Goal: Task Accomplishment & Management: Use online tool/utility

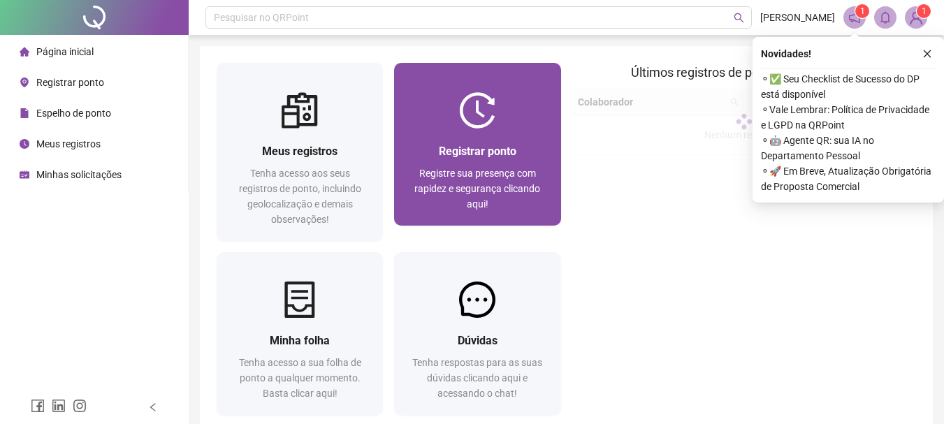
click at [522, 121] on div at bounding box center [477, 110] width 166 height 36
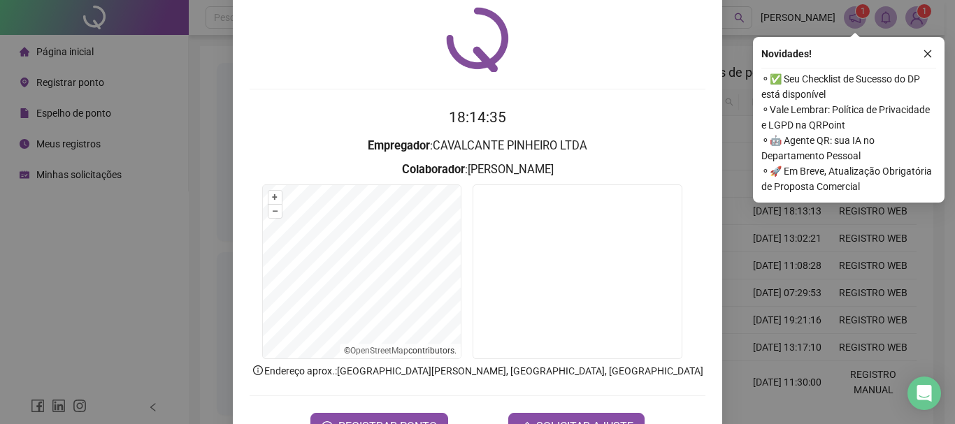
scroll to position [91, 0]
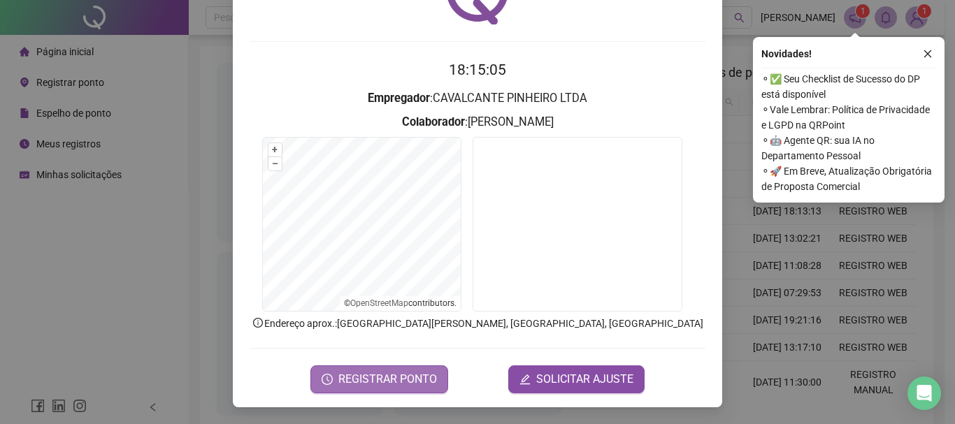
click at [371, 378] on span "REGISTRAR PONTO" at bounding box center [387, 379] width 99 height 17
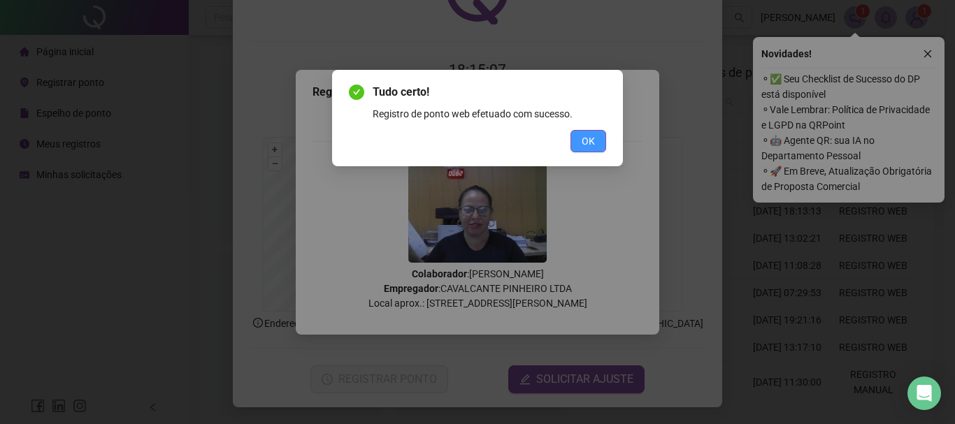
click at [582, 143] on span "OK" at bounding box center [588, 141] width 13 height 15
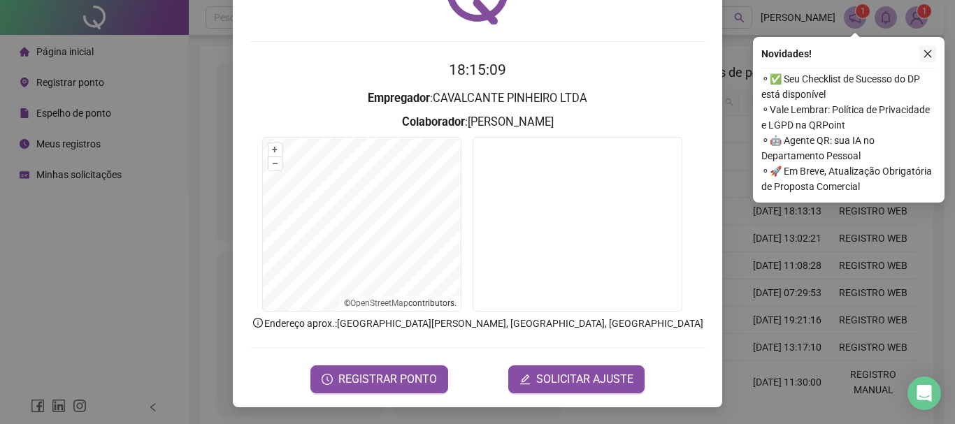
click at [931, 51] on icon "close" at bounding box center [928, 54] width 10 height 10
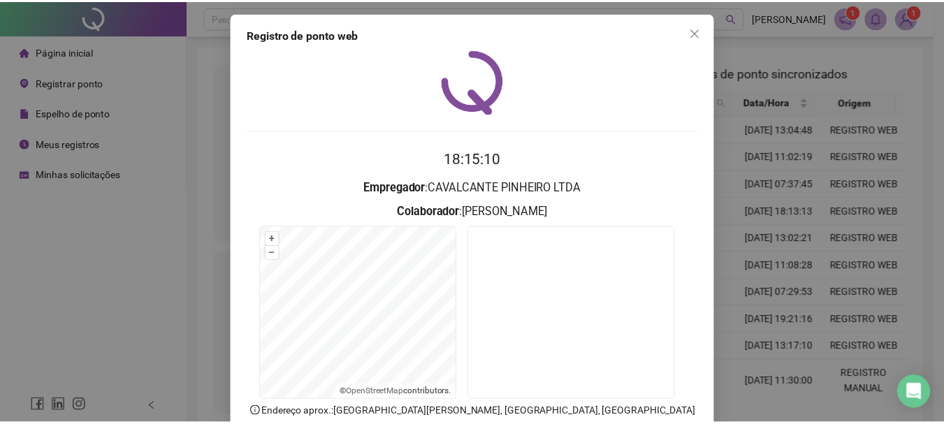
scroll to position [0, 0]
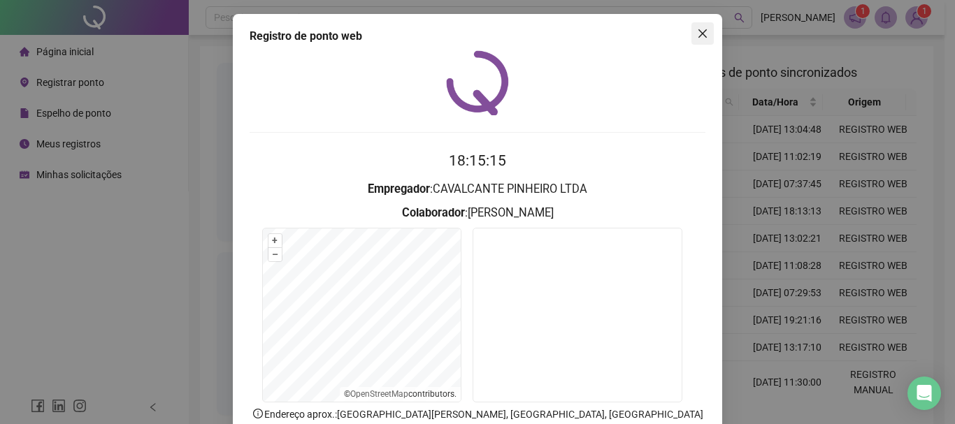
click at [703, 32] on icon "close" at bounding box center [702, 33] width 11 height 11
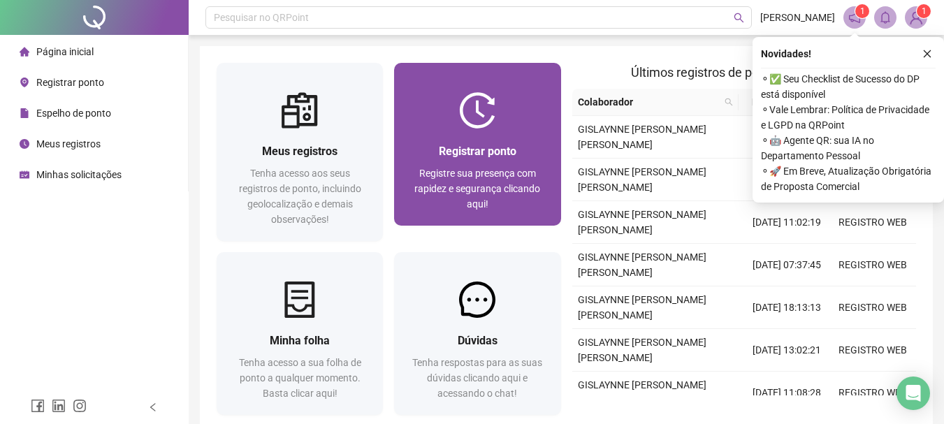
click at [491, 156] on span "Registrar ponto" at bounding box center [478, 151] width 78 height 13
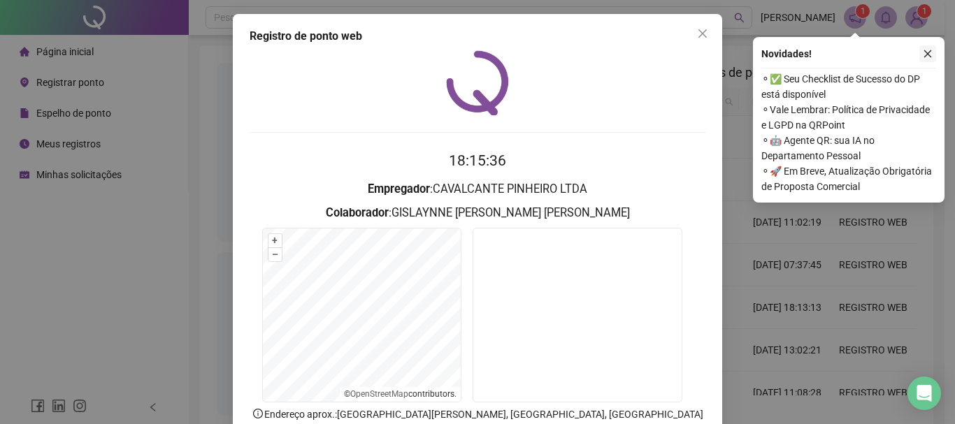
click at [930, 56] on icon "close" at bounding box center [928, 54] width 10 height 10
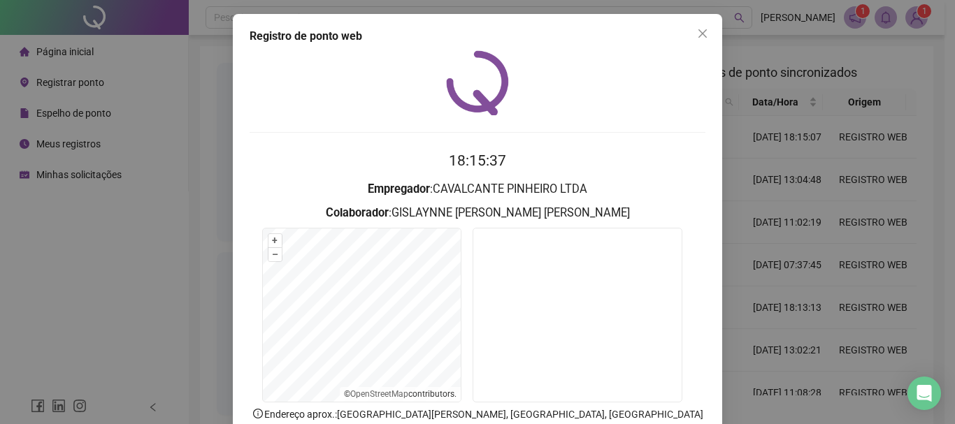
click at [702, 29] on icon "close" at bounding box center [702, 33] width 11 height 11
